Goal: Information Seeking & Learning: Learn about a topic

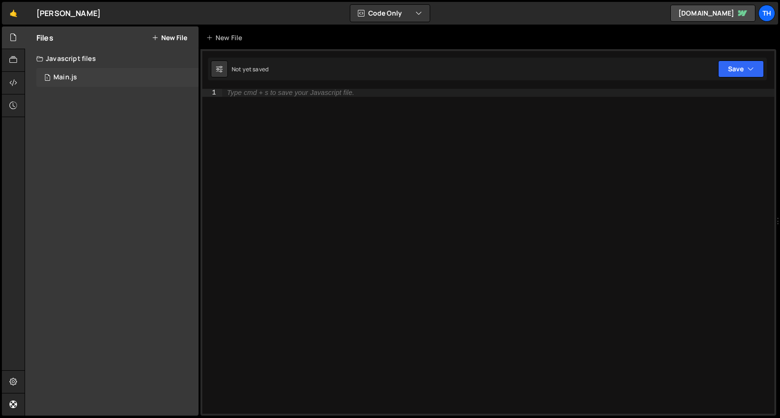
click at [106, 77] on div "1 Main.js 0" at bounding box center [117, 77] width 162 height 19
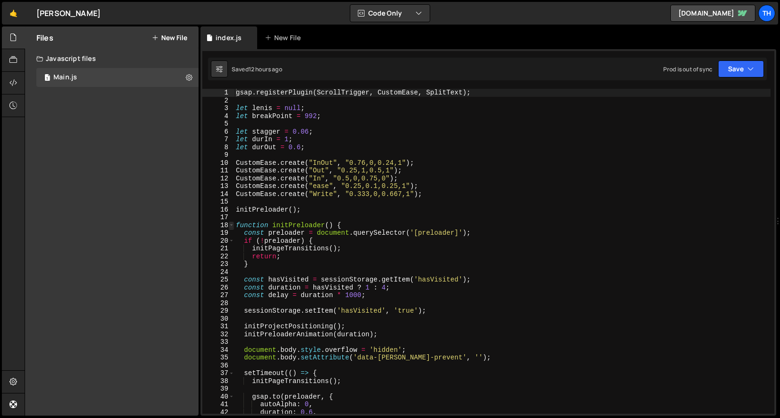
click at [231, 223] on span at bounding box center [231, 226] width 5 height 8
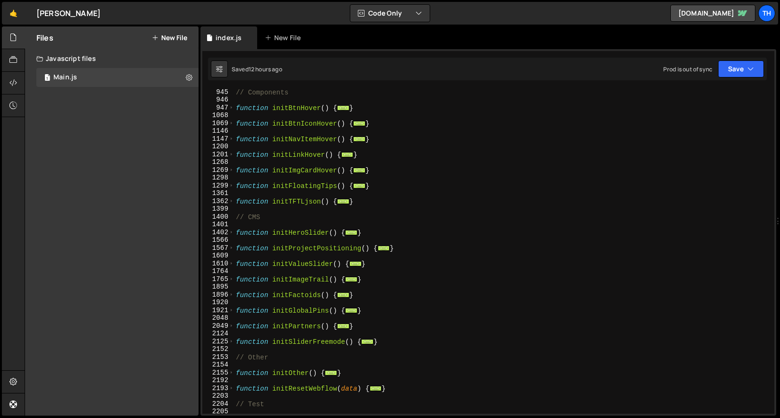
scroll to position [486, 0]
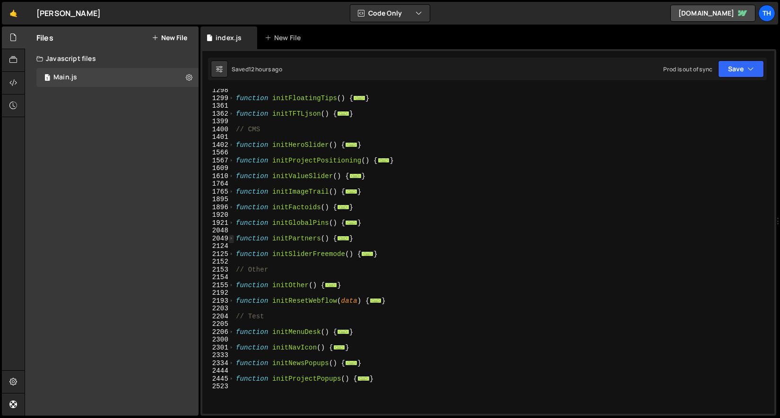
click at [231, 238] on span at bounding box center [231, 239] width 5 height 8
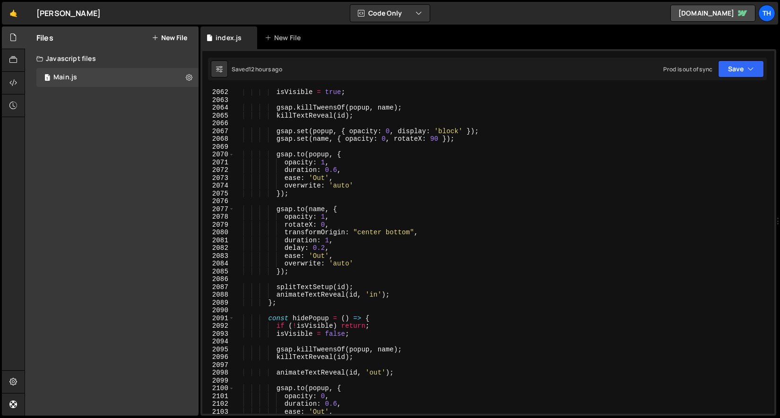
scroll to position [730, 0]
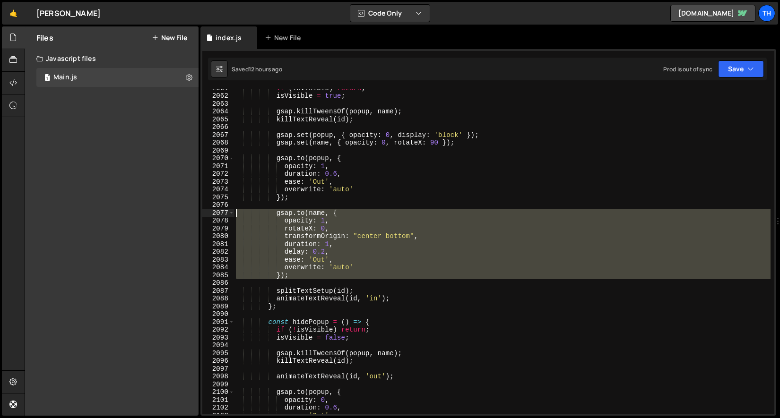
drag, startPoint x: 303, startPoint y: 285, endPoint x: 194, endPoint y: 213, distance: 130.4
click at [194, 213] on div "Files New File Javascript files 1 Main.js 0 CSS files Copy share link Edit File…" at bounding box center [403, 221] width 756 height 390
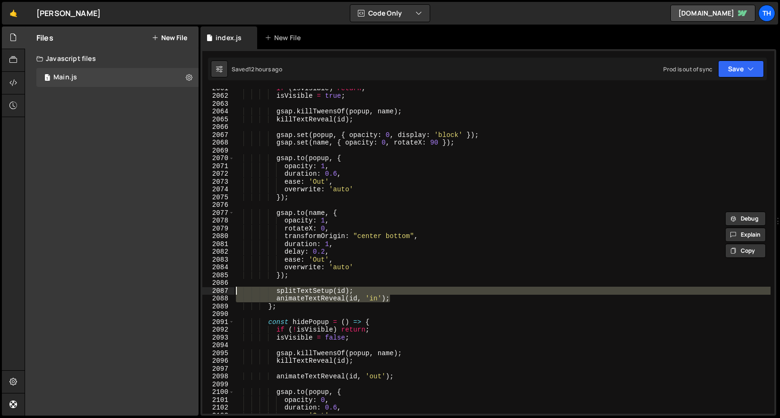
drag, startPoint x: 403, startPoint y: 300, endPoint x: 184, endPoint y: 291, distance: 219.1
click at [184, 291] on div "Files New File Javascript files 1 Main.js 0 CSS files Copy share link Edit File…" at bounding box center [403, 221] width 756 height 390
click at [295, 295] on div "if ( isVisible ) return ; isVisible = true ; gsap . killTweensOf ( popup , name…" at bounding box center [502, 251] width 537 height 325
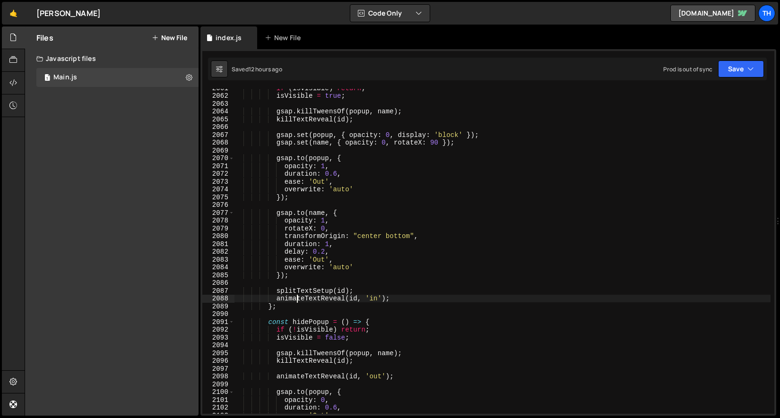
click at [293, 290] on div "if ( isVisible ) return ; isVisible = true ; gsap . killTweensOf ( popup , name…" at bounding box center [502, 254] width 537 height 341
click at [345, 291] on div "if ( isVisible ) return ; isVisible = true ; gsap . killTweensOf ( popup , name…" at bounding box center [502, 254] width 537 height 341
drag, startPoint x: 392, startPoint y: 300, endPoint x: 276, endPoint y: 299, distance: 115.9
click at [276, 299] on div "if ( isVisible ) return ; isVisible = true ; gsap . killTweensOf ( popup , name…" at bounding box center [502, 254] width 537 height 341
click at [276, 289] on div at bounding box center [276, 289] width 0 height 0
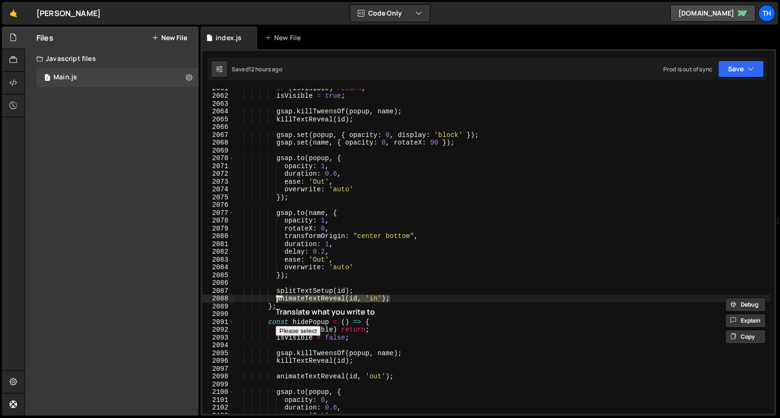
click at [330, 297] on div "if ( isVisible ) return ; isVisible = true ; gsap . killTweensOf ( popup , name…" at bounding box center [502, 251] width 537 height 325
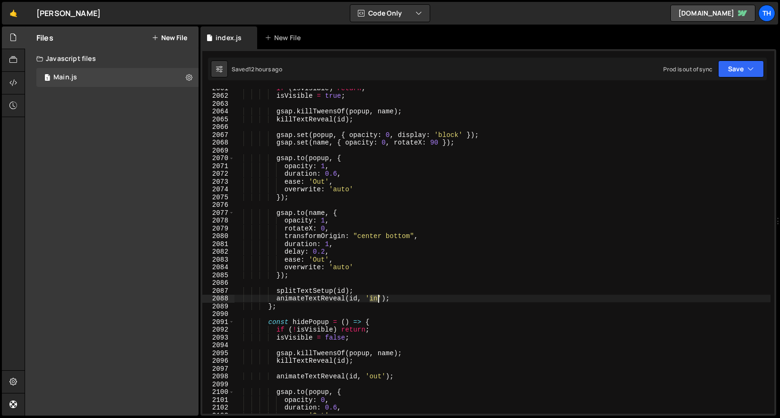
drag, startPoint x: 370, startPoint y: 296, endPoint x: 378, endPoint y: 300, distance: 8.9
click at [378, 300] on div "if ( isVisible ) return ; isVisible = true ; gsap . killTweensOf ( popup , name…" at bounding box center [502, 254] width 537 height 341
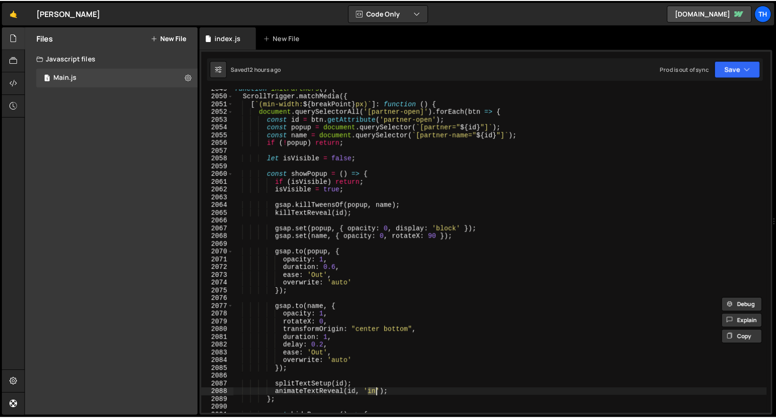
scroll to position [636, 0]
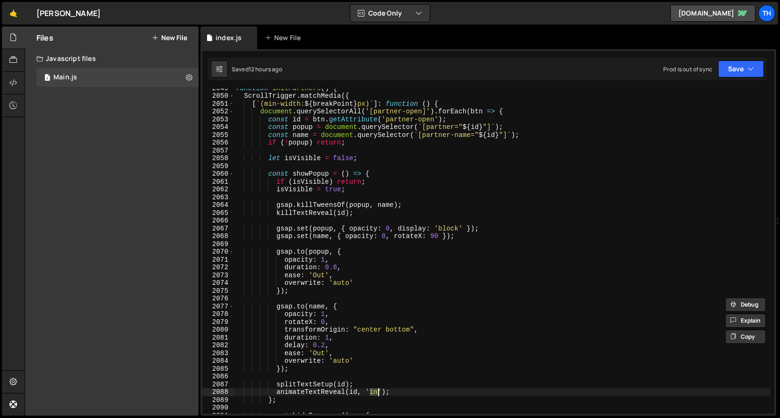
click at [318, 392] on div "function initPartners ( ) { ScrollTrigger . matchMedia ({ [ ` (min-width: ${ br…" at bounding box center [502, 254] width 537 height 341
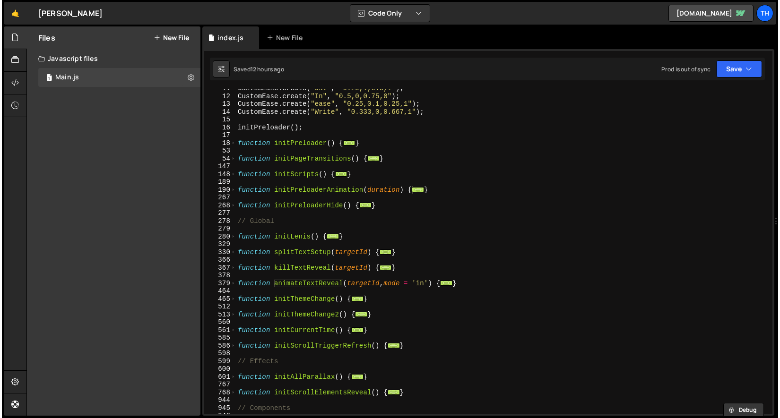
scroll to position [82, 0]
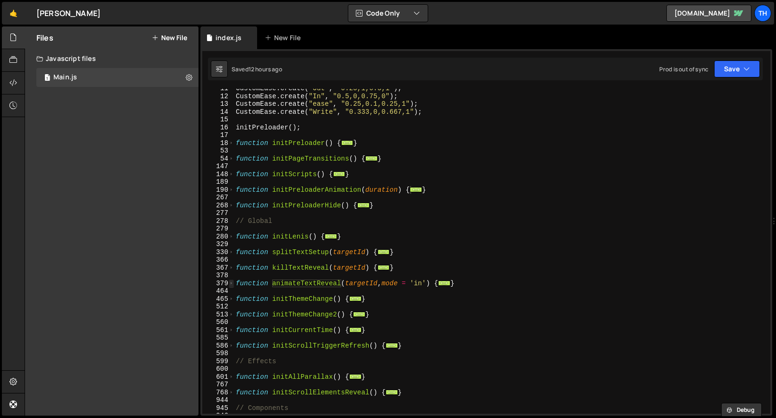
click at [232, 284] on span at bounding box center [231, 284] width 5 height 8
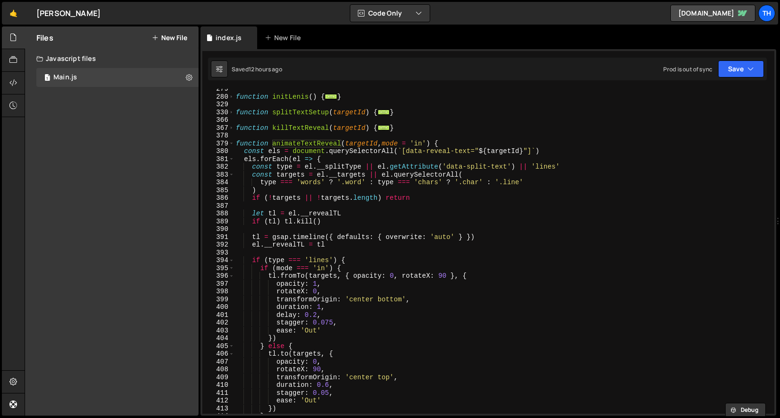
scroll to position [320, 0]
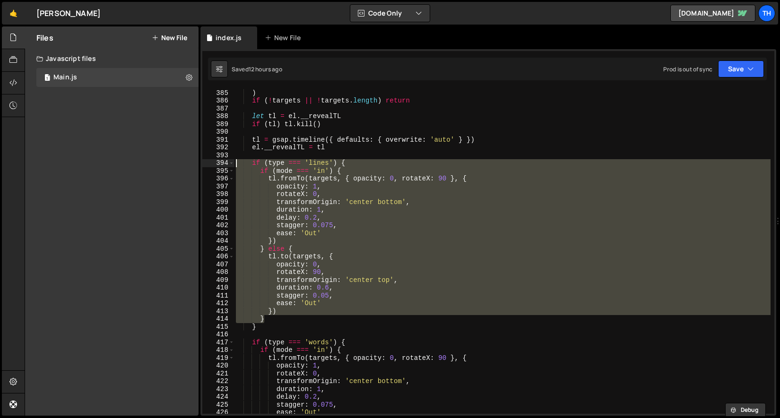
drag, startPoint x: 221, startPoint y: 280, endPoint x: 196, endPoint y: 166, distance: 116.2
click at [196, 166] on div "Files New File Javascript files 1 Main.js 0 CSS files Copy share link Edit File…" at bounding box center [403, 221] width 756 height 390
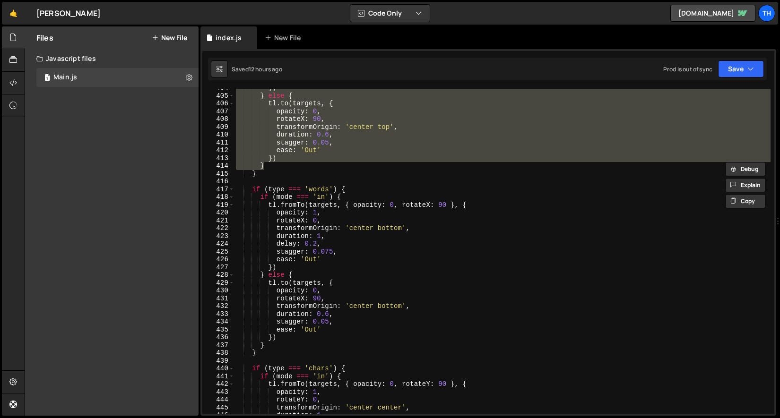
scroll to position [473, 0]
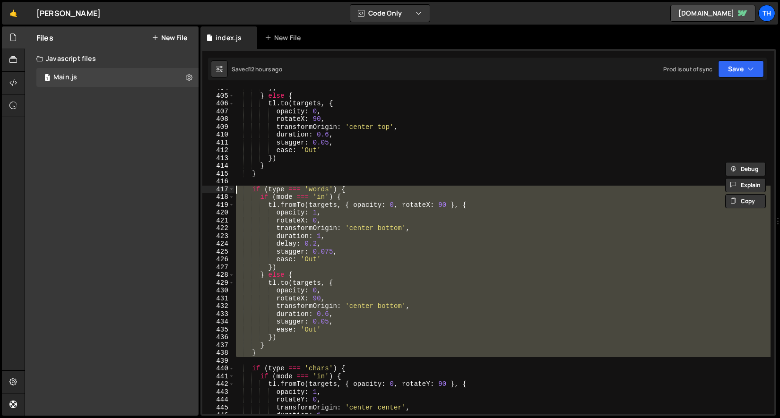
drag, startPoint x: 275, startPoint y: 353, endPoint x: 222, endPoint y: 185, distance: 175.9
click at [222, 185] on div "if (type === 'lines') { if (mode === 'in') { 404 405 406 407 408 409 410 411 41…" at bounding box center [488, 251] width 572 height 325
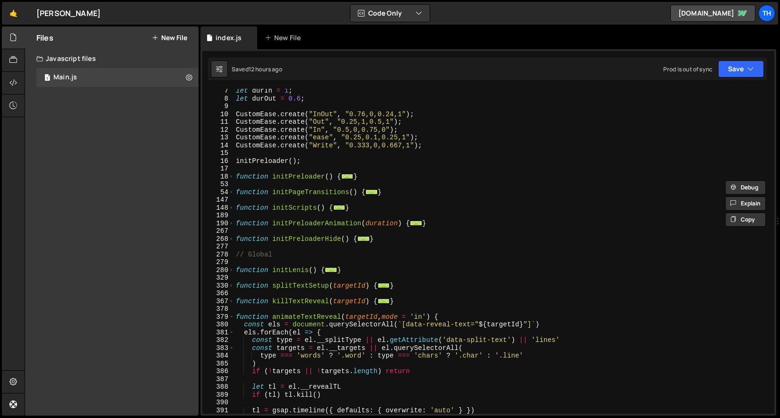
scroll to position [19, 0]
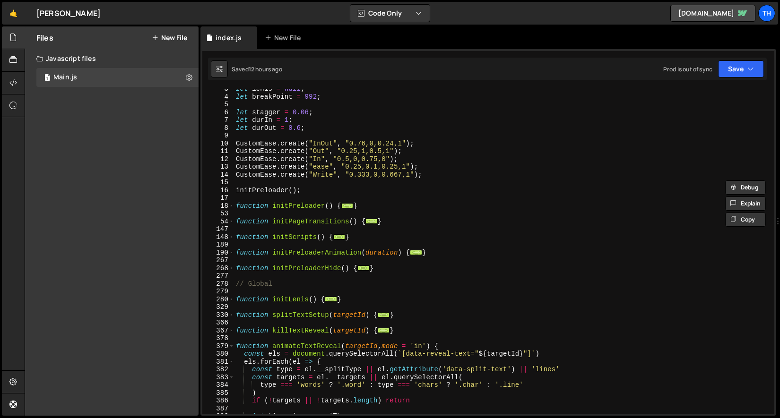
click at [232, 319] on div "366" at bounding box center [218, 323] width 32 height 8
click at [233, 312] on span at bounding box center [231, 316] width 5 height 8
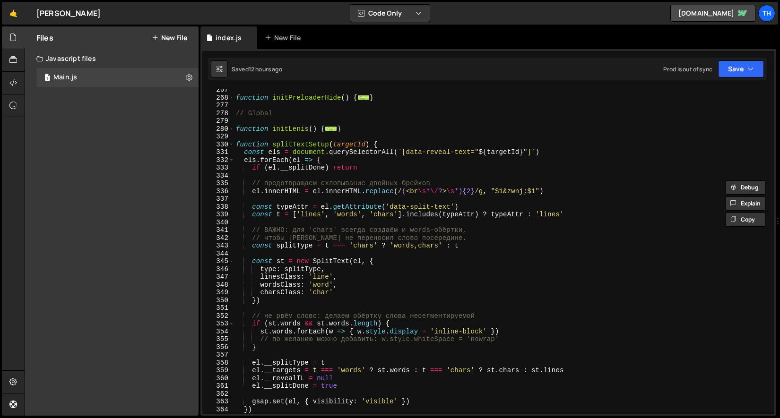
scroll to position [248, 0]
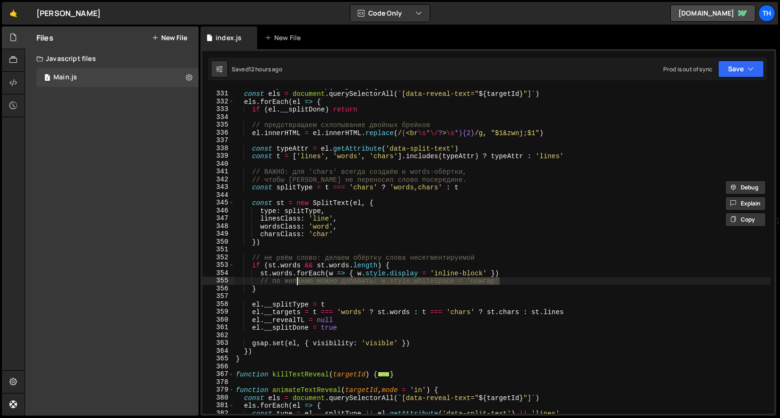
drag, startPoint x: 504, startPoint y: 283, endPoint x: 215, endPoint y: 283, distance: 289.4
click at [215, 283] on div "if (type === 'words') { 330 331 332 333 334 335 336 337 338 339 340 341 342 343…" at bounding box center [488, 251] width 572 height 325
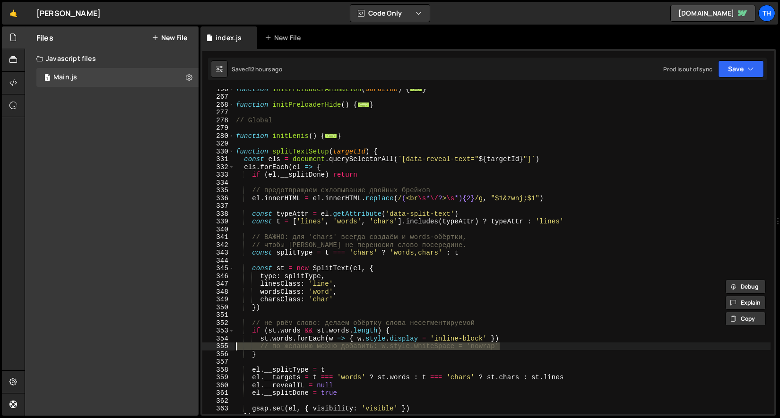
scroll to position [175, 0]
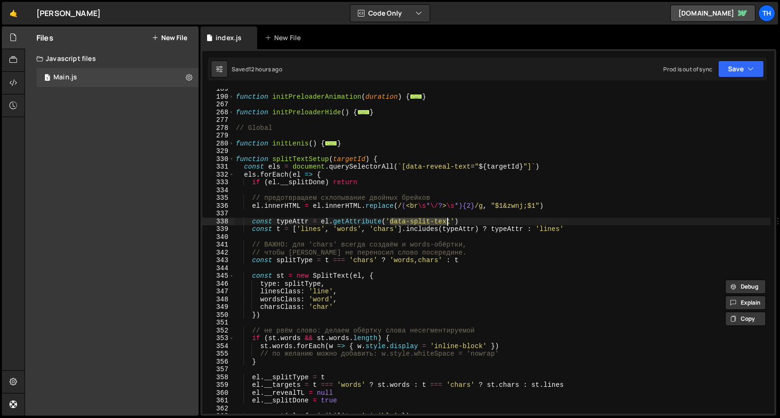
drag, startPoint x: 392, startPoint y: 219, endPoint x: 449, endPoint y: 221, distance: 57.2
click at [449, 221] on div "function initPreloaderAnimation ( duration ) { ... } function initPreloaderHide…" at bounding box center [502, 255] width 537 height 341
click at [391, 221] on div "function initPreloaderAnimation ( duration ) { ... } function initPreloaderHide…" at bounding box center [502, 251] width 537 height 325
click at [548, 227] on div "function initPreloaderAnimation ( duration ) { ... } function initPreloaderHide…" at bounding box center [502, 255] width 537 height 341
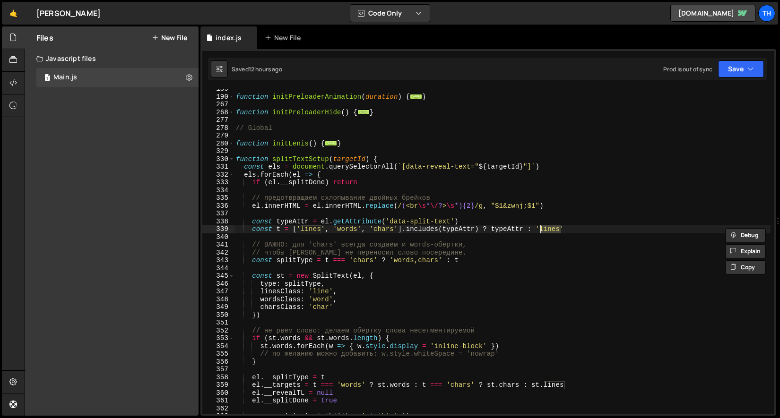
click at [302, 232] on div "function initPreloaderAnimation ( duration ) { ... } function initPreloaderHide…" at bounding box center [502, 255] width 537 height 341
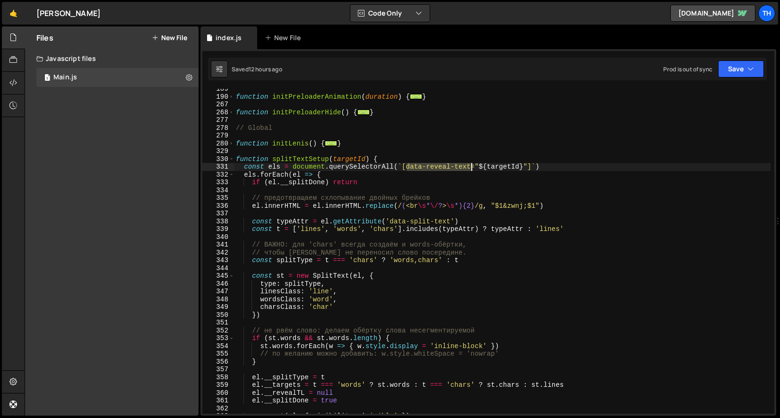
drag, startPoint x: 410, startPoint y: 165, endPoint x: 472, endPoint y: 167, distance: 62.5
click at [472, 167] on div "function initPreloaderAnimation ( duration ) { ... } function initPreloaderHide…" at bounding box center [502, 255] width 537 height 341
click at [234, 160] on span at bounding box center [231, 160] width 5 height 8
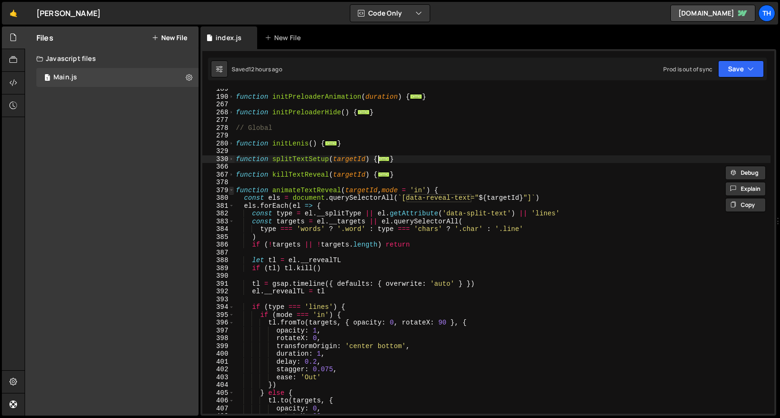
click at [232, 192] on span at bounding box center [231, 191] width 5 height 8
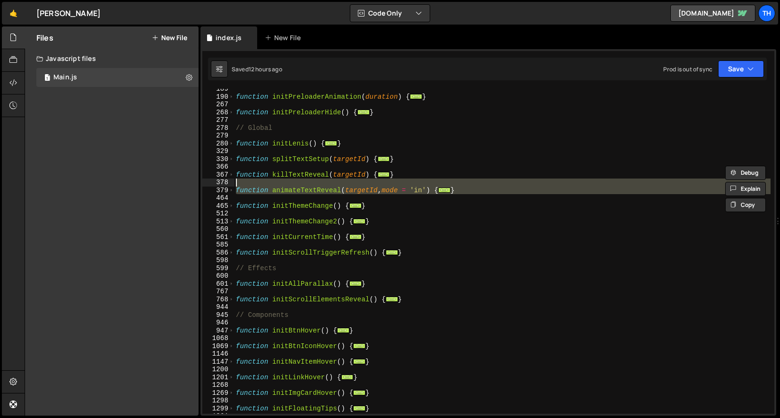
drag, startPoint x: 395, startPoint y: 196, endPoint x: 190, endPoint y: 180, distance: 205.4
click at [191, 181] on div "Files New File Javascript files 1 Main.js 0 CSS files Copy share link Edit File…" at bounding box center [403, 221] width 756 height 390
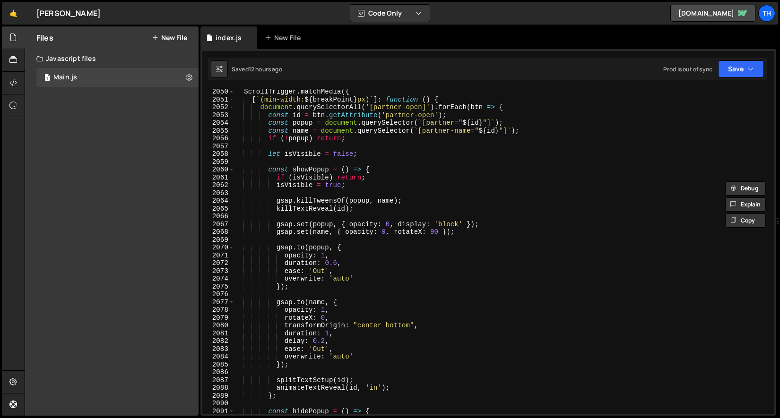
scroll to position [641, 0]
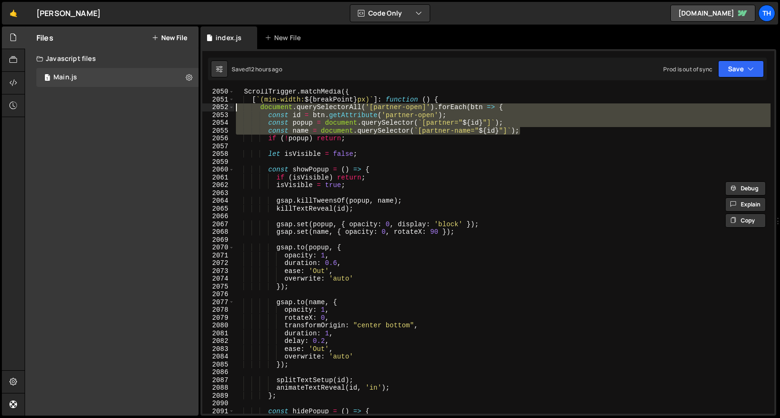
drag, startPoint x: 494, startPoint y: 131, endPoint x: 206, endPoint y: 110, distance: 288.8
click at [206, 110] on div "function animateTextReveal(targetId, mode = 'in') { 2050 2051 2052 2053 2054 20…" at bounding box center [488, 251] width 572 height 325
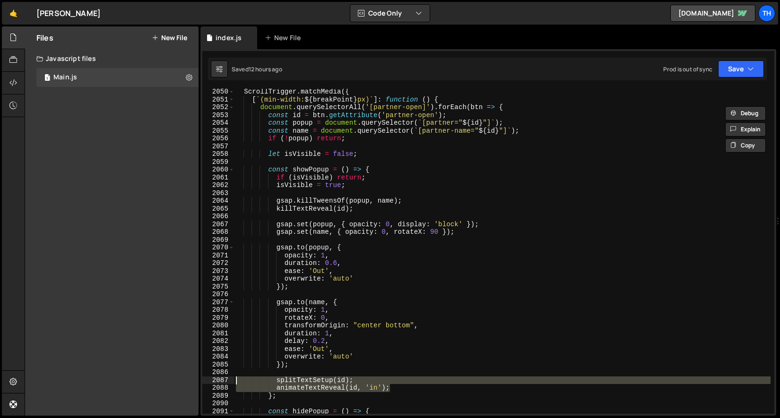
drag, startPoint x: 392, startPoint y: 392, endPoint x: 92, endPoint y: 382, distance: 299.5
click at [92, 382] on div "Files New File Javascript files 1 Main.js 0 CSS files Copy share link Edit File…" at bounding box center [403, 221] width 756 height 390
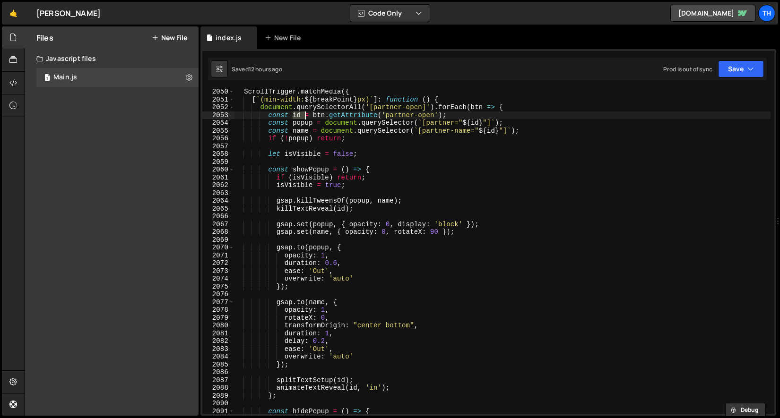
drag, startPoint x: 295, startPoint y: 113, endPoint x: 304, endPoint y: 112, distance: 9.6
click at [304, 112] on div "ScrollTrigger . matchMedia ({ [ ` (min-width: ${ breakPoint } px) ` ] : functio…" at bounding box center [502, 258] width 537 height 341
click at [301, 116] on div "ScrollTrigger . matchMedia ({ [ ` (min-width: ${ breakPoint } px) ` ] : functio…" at bounding box center [502, 251] width 537 height 325
click at [298, 115] on div "ScrollTrigger . matchMedia ({ [ ` (min-width: ${ breakPoint } px) ` ] : functio…" at bounding box center [502, 258] width 537 height 341
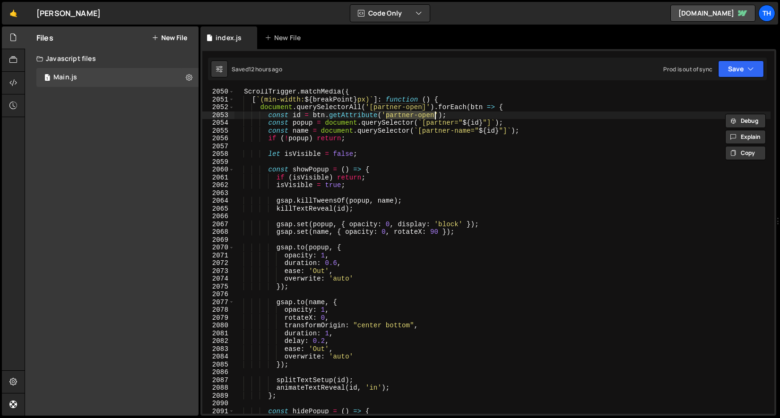
drag, startPoint x: 388, startPoint y: 116, endPoint x: 434, endPoint y: 116, distance: 46.3
click at [434, 116] on div "ScrollTrigger . matchMedia ({ [ ` (min-width: ${ breakPoint } px) ` ] : functio…" at bounding box center [502, 258] width 537 height 341
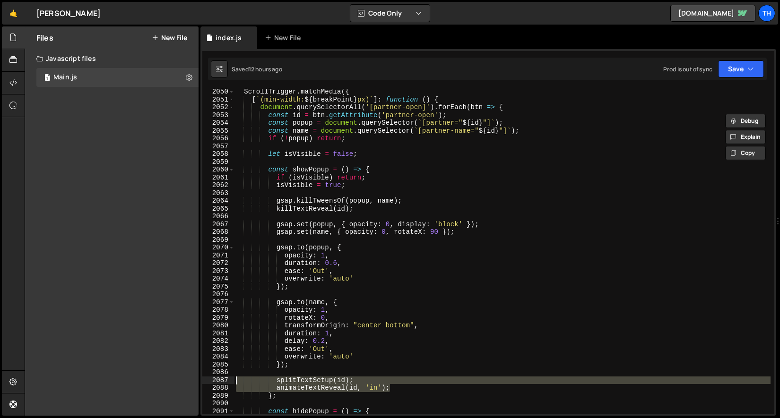
drag, startPoint x: 412, startPoint y: 389, endPoint x: 139, endPoint y: 380, distance: 273.0
click at [139, 380] on div "Files New File Javascript files 1 Main.js 0 CSS files Copy share link Edit File…" at bounding box center [403, 221] width 756 height 390
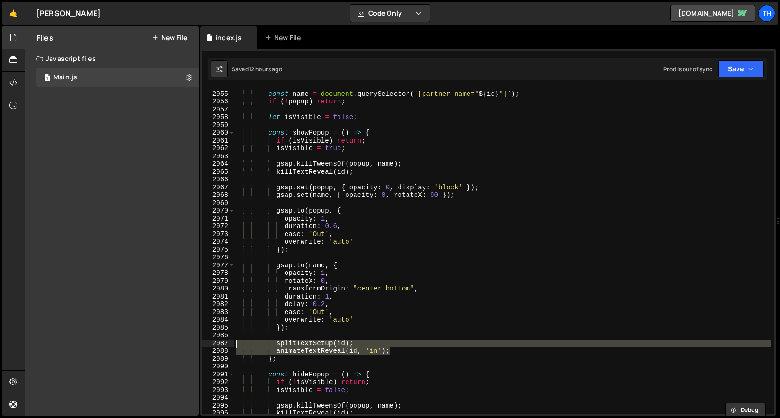
scroll to position [678, 0]
click at [305, 136] on div "const popup = document . querySelector ( ` [partner=" ${ id } "] ` ) ; const na…" at bounding box center [502, 252] width 537 height 341
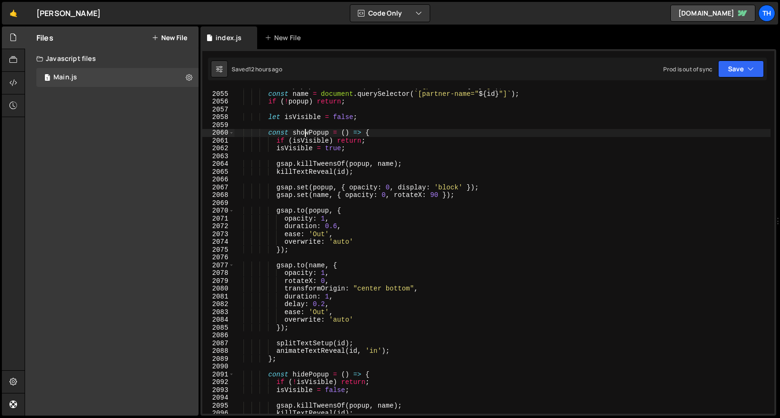
click at [305, 136] on div "const popup = document . querySelector ( ` [partner=" ${ id } "] ` ) ; const na…" at bounding box center [502, 252] width 537 height 341
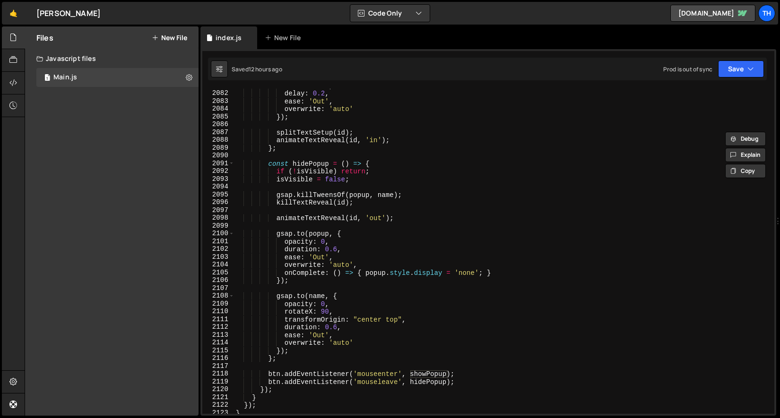
scroll to position [889, 0]
click at [375, 219] on div "duration : 1 , delay : 0.2 , ease : 'Out' , overwrite : 'auto' }) ; splitTextSe…" at bounding box center [502, 252] width 537 height 341
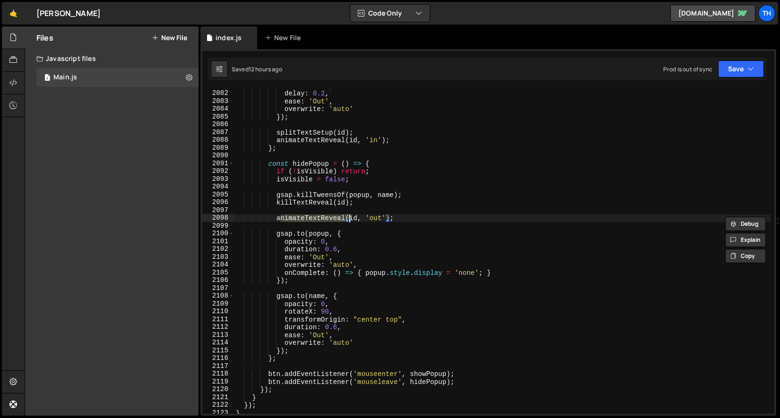
drag, startPoint x: 282, startPoint y: 218, endPoint x: 350, endPoint y: 218, distance: 68.6
click at [350, 218] on div "duration : 1 , delay : 0.2 , ease : 'Out' , overwrite : 'auto' }) ; splitTextSe…" at bounding box center [502, 252] width 537 height 341
click at [376, 219] on div "duration : 1 , delay : 0.2 , ease : 'Out' , overwrite : 'auto' }) ; splitTextSe…" at bounding box center [502, 252] width 537 height 341
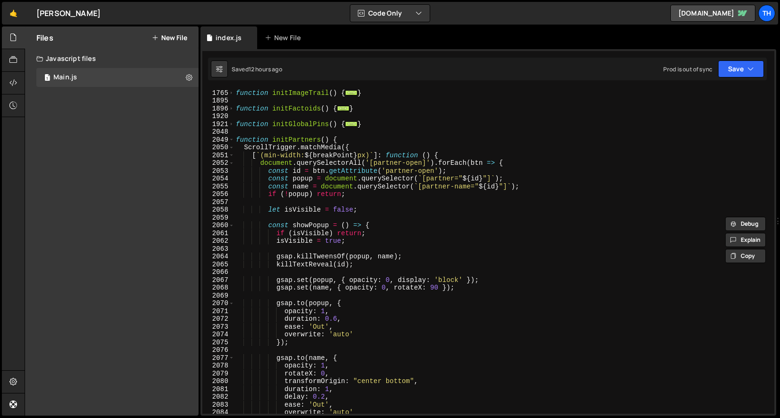
scroll to position [581, 0]
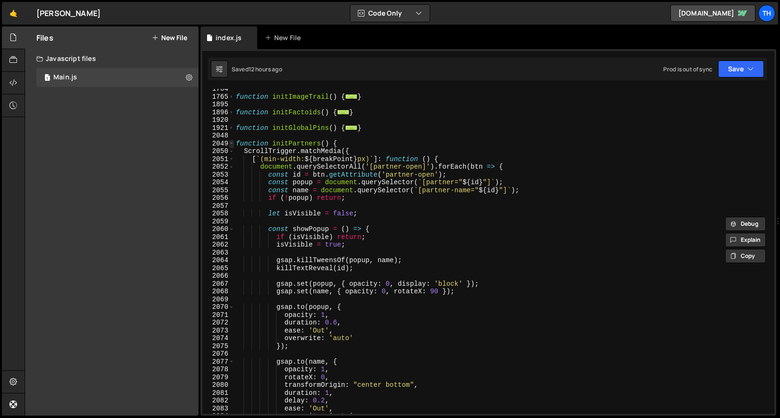
click at [231, 144] on span at bounding box center [231, 144] width 5 height 8
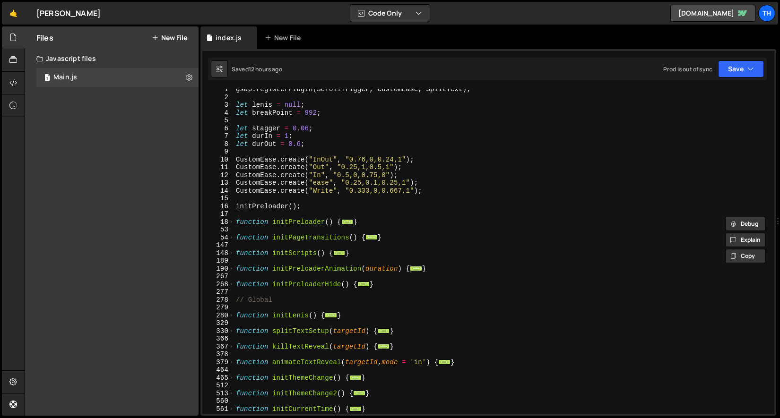
scroll to position [123, 0]
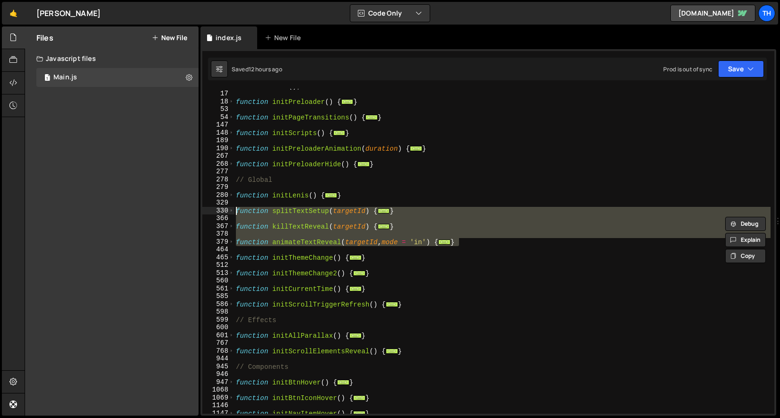
drag, startPoint x: 445, startPoint y: 239, endPoint x: 143, endPoint y: 210, distance: 303.1
click at [143, 210] on div "Files New File Javascript files 1 Main.js 0 CSS files Copy share link Edit File…" at bounding box center [403, 221] width 756 height 390
type textarea "function splitTextSetup(targetId) { const els = document.querySelectorAll(`[dat…"
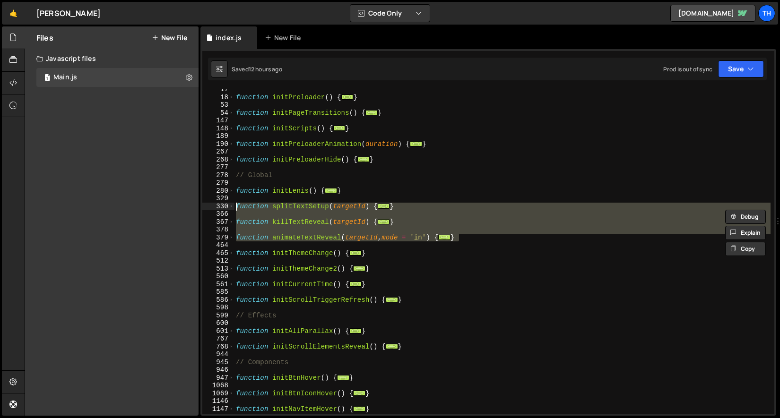
scroll to position [0, 0]
